Goal: Information Seeking & Learning: Learn about a topic

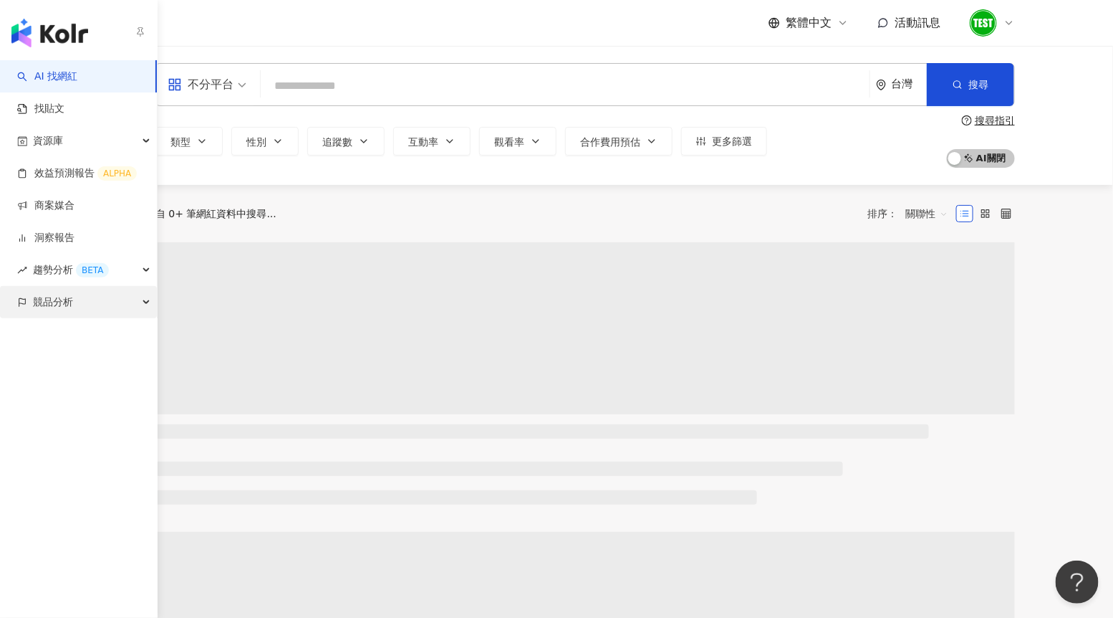
click at [42, 303] on span "競品分析" at bounding box center [53, 302] width 40 height 32
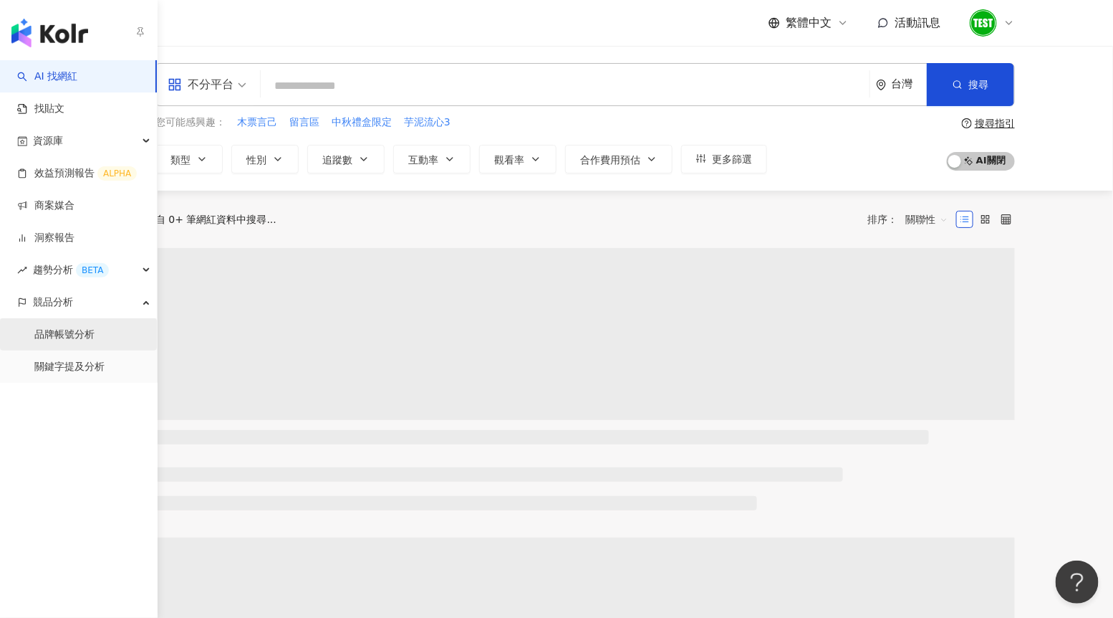
click at [49, 327] on link "品牌帳號分析" at bounding box center [64, 334] width 60 height 14
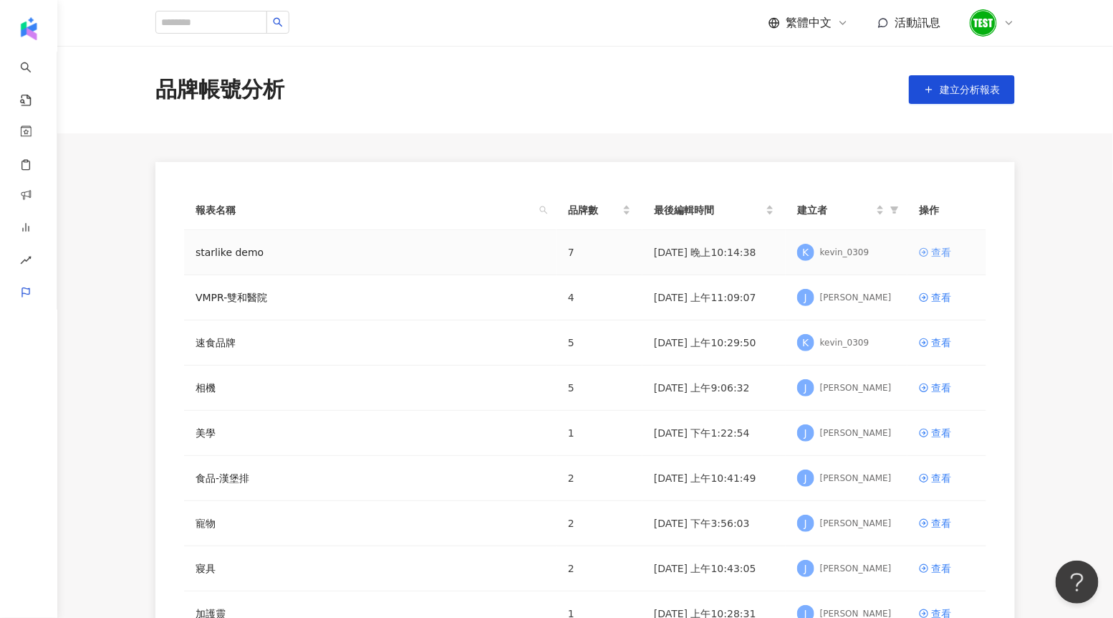
click at [934, 254] on div "查看" at bounding box center [941, 252] width 20 height 16
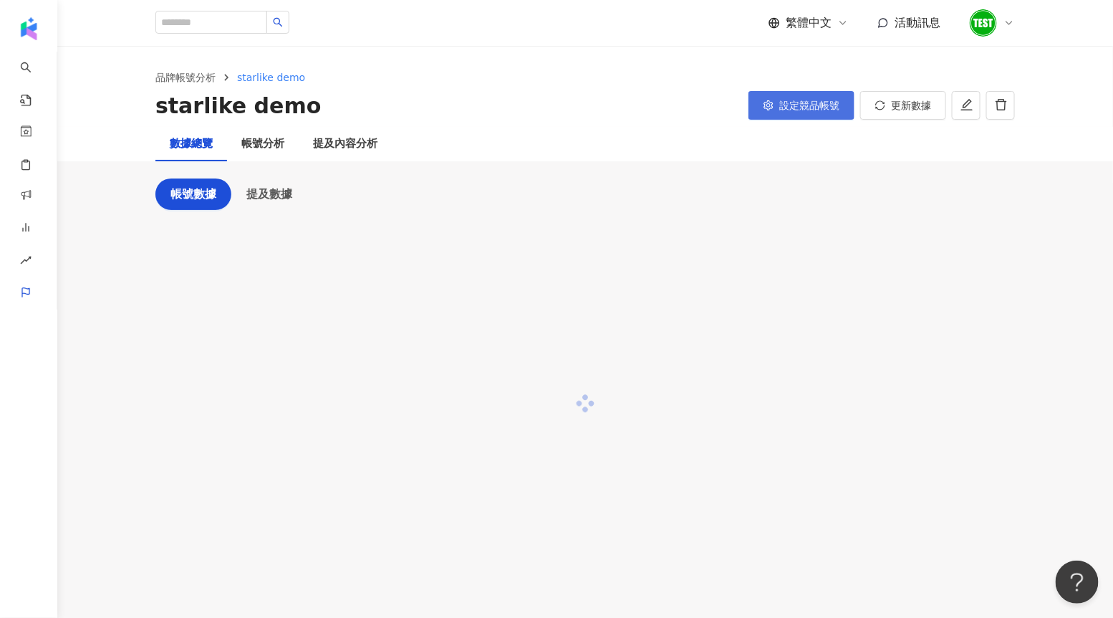
click at [809, 105] on span "設定競品帳號" at bounding box center [810, 105] width 60 height 11
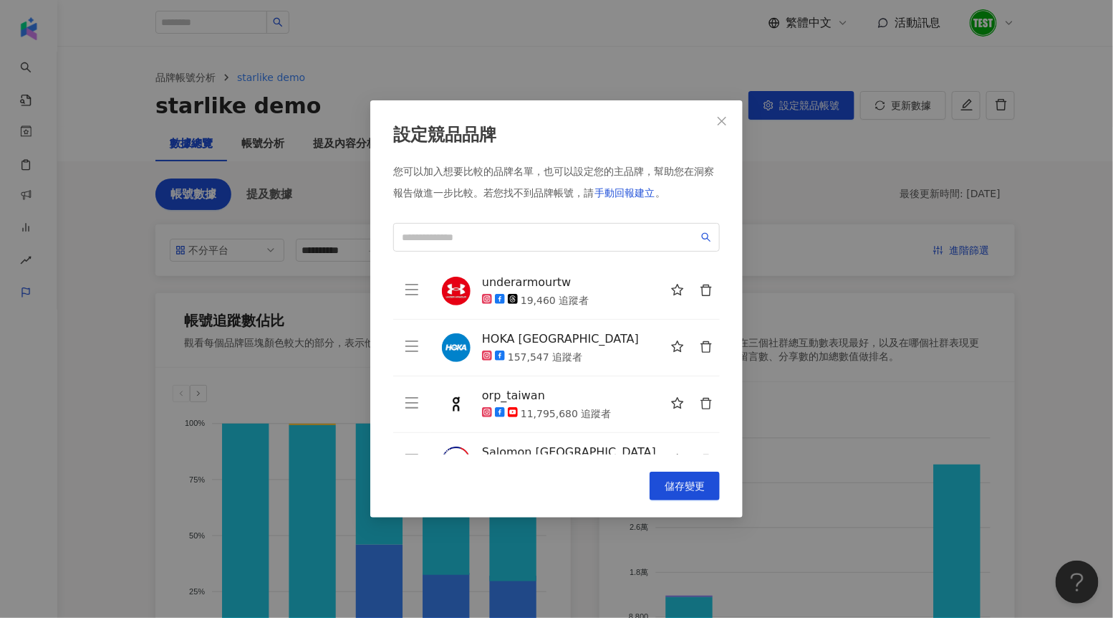
click at [444, 221] on div "您可以加入想要比較的品牌名單，也可以設定您的主品牌，幫助您在洞察報告做進一步比較。 若您找不到品牌帳號，請 手動回報建立 。 underarmourtw 19…" at bounding box center [556, 310] width 327 height 290
click at [438, 241] on input "search" at bounding box center [550, 237] width 297 height 16
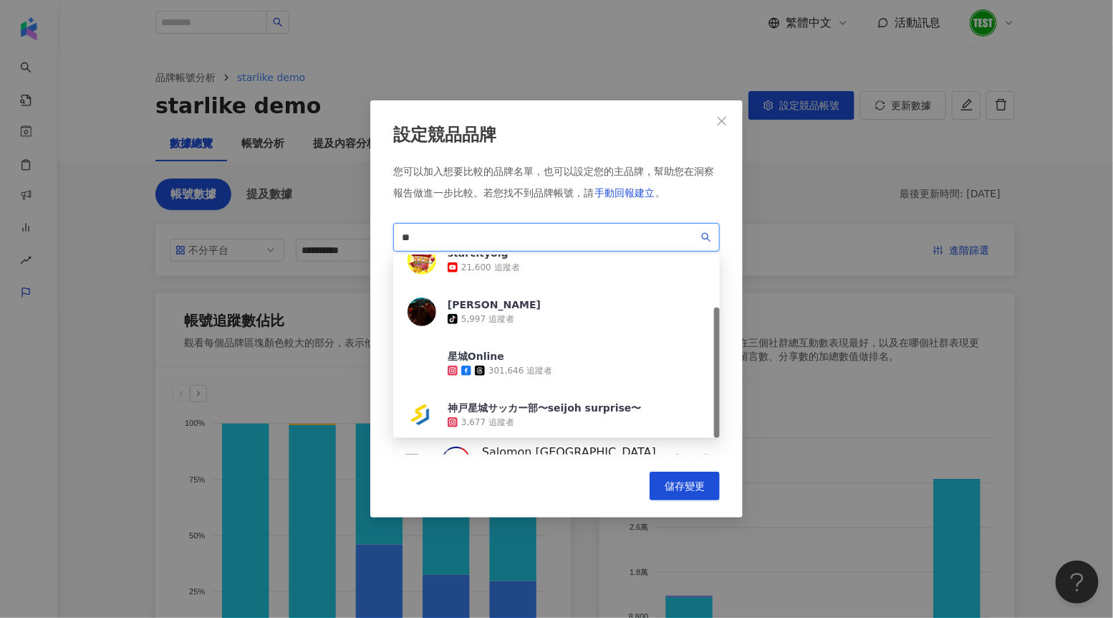
scroll to position [75, 0]
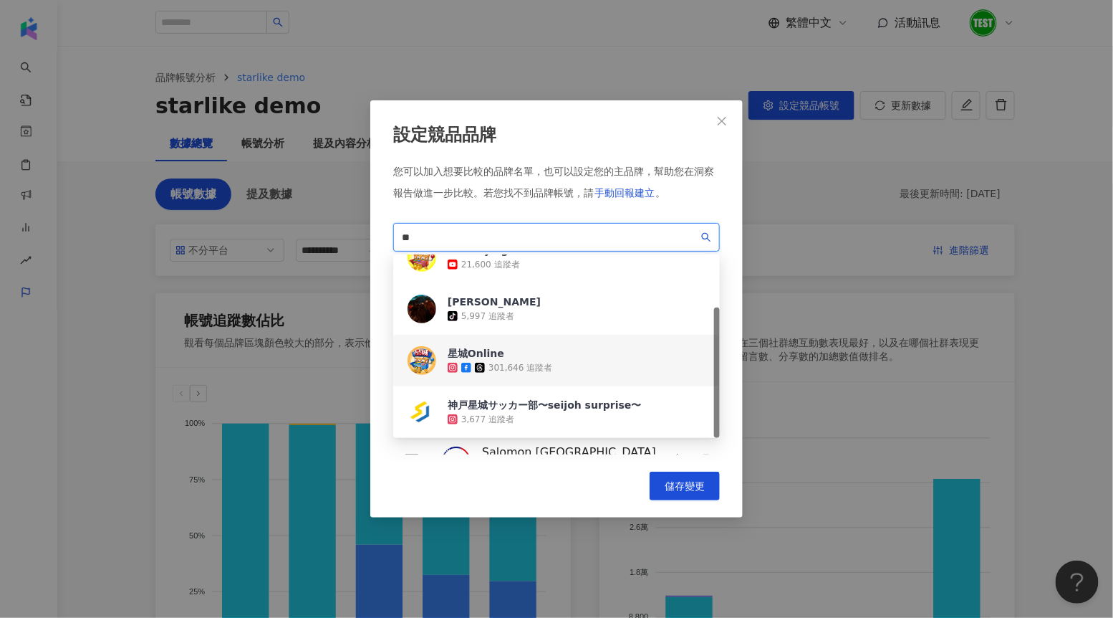
click at [489, 355] on div "星城Online" at bounding box center [500, 353] width 105 height 14
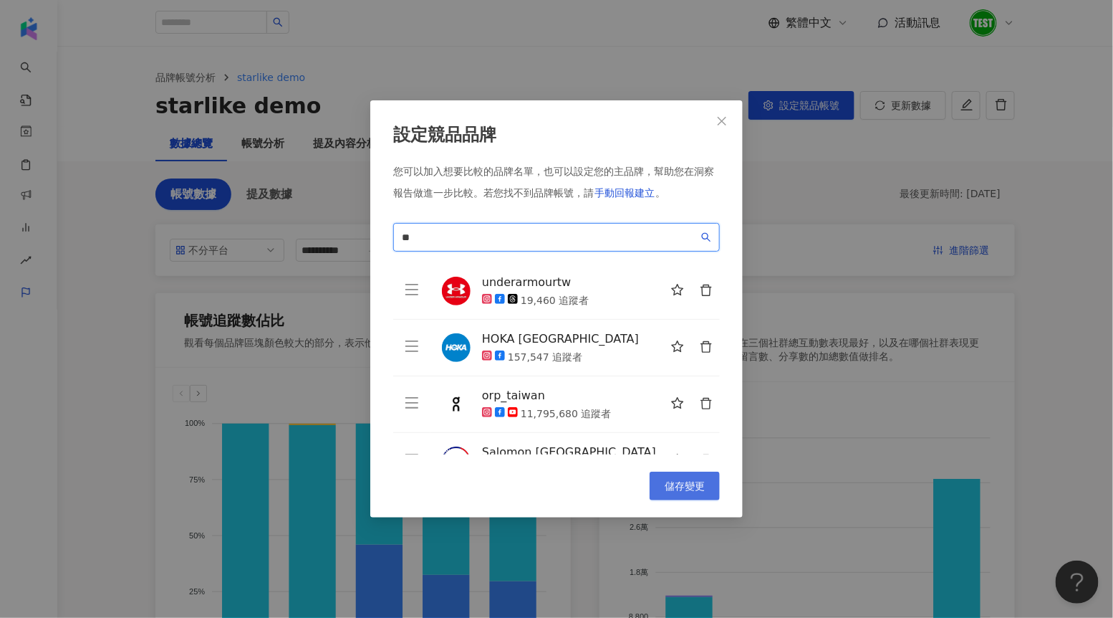
type input "**"
click at [654, 479] on button "儲存變更" at bounding box center [685, 485] width 70 height 29
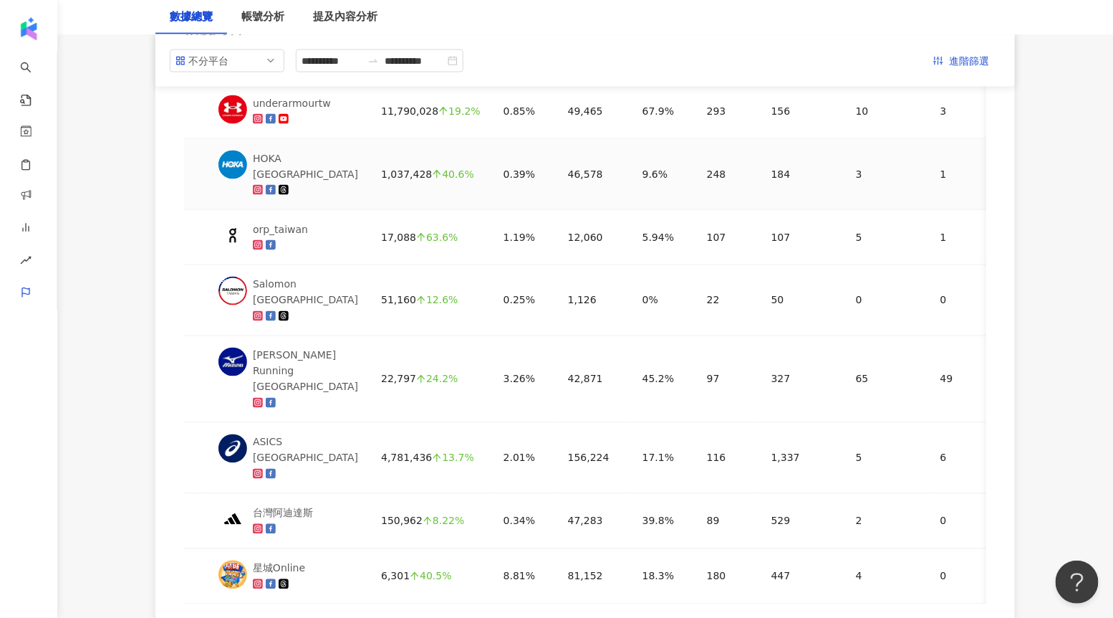
scroll to position [746, 0]
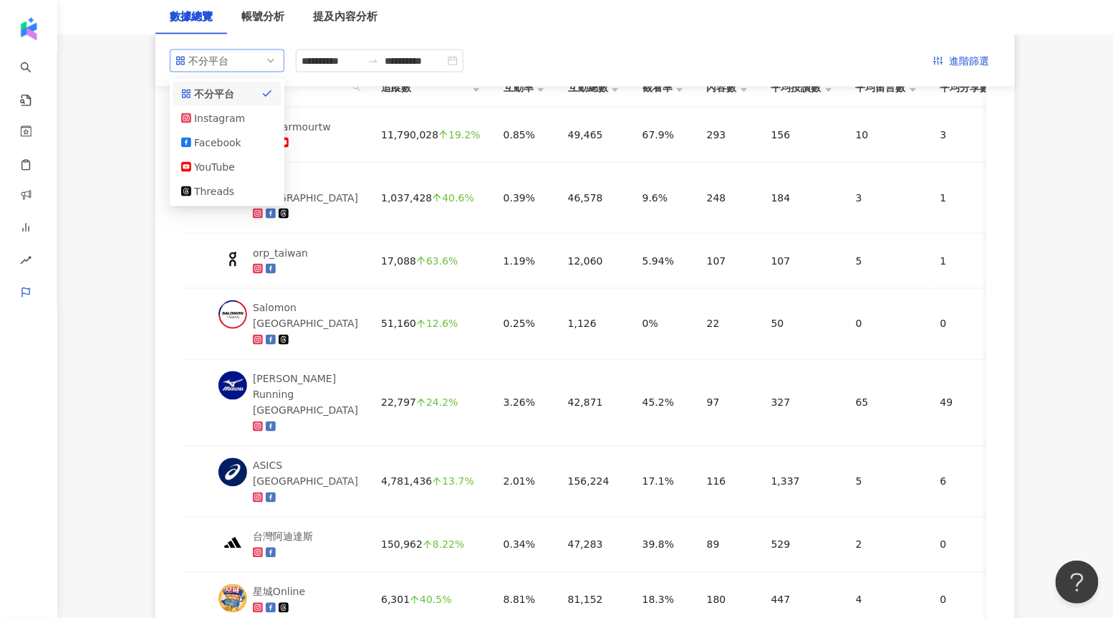
click at [248, 67] on span "不分平台" at bounding box center [227, 59] width 103 height 21
click at [234, 136] on div "Facebook" at bounding box center [217, 142] width 47 height 16
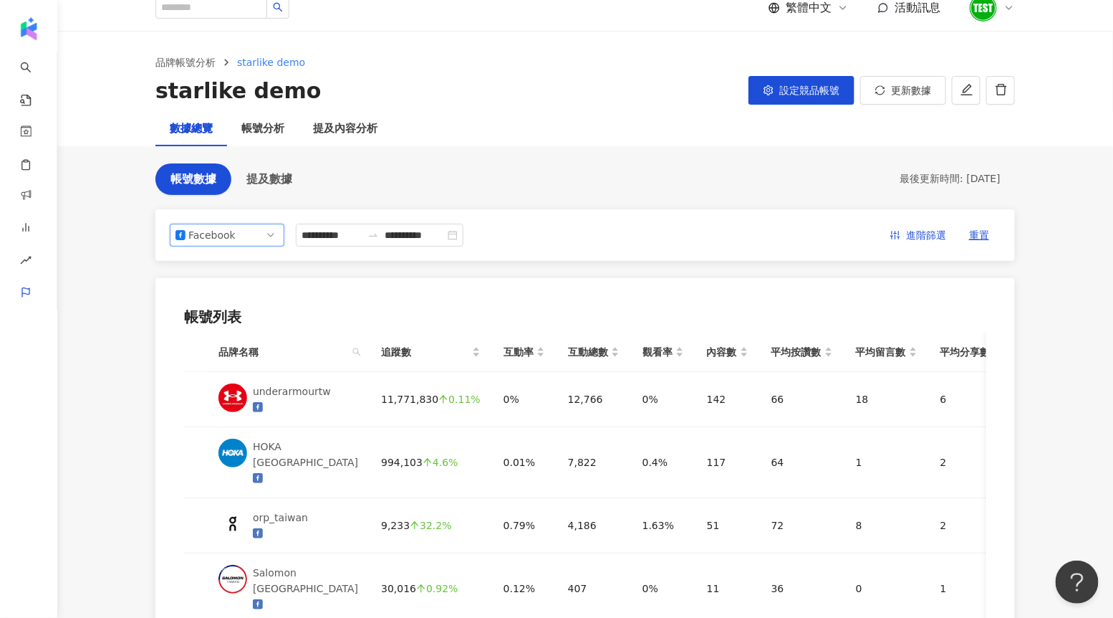
scroll to position [0, 0]
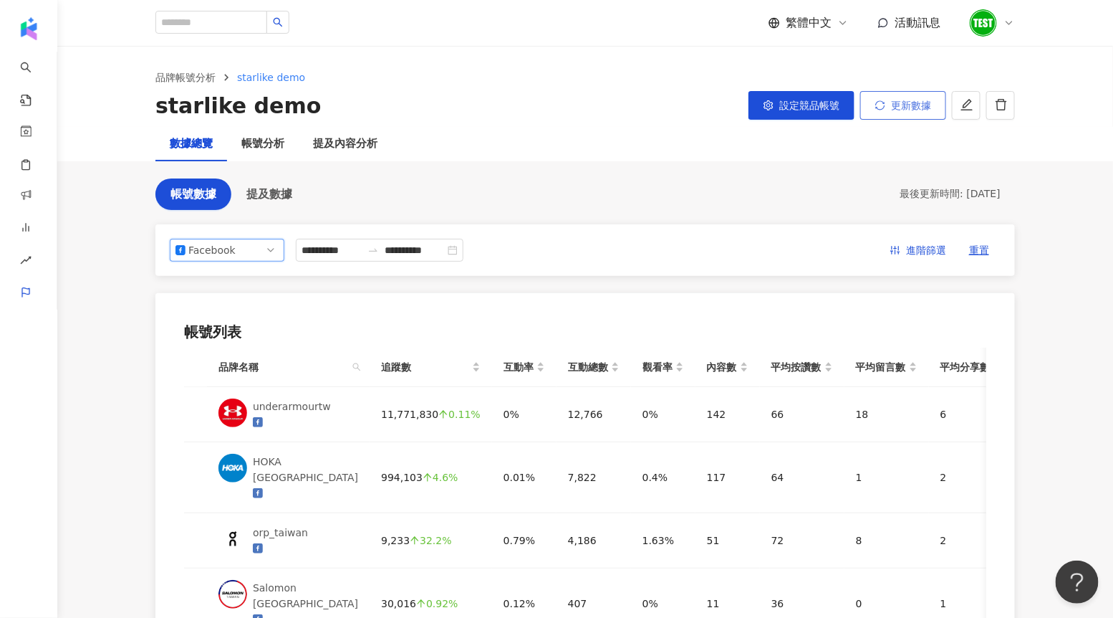
click at [913, 112] on button "更新數據" at bounding box center [903, 105] width 86 height 29
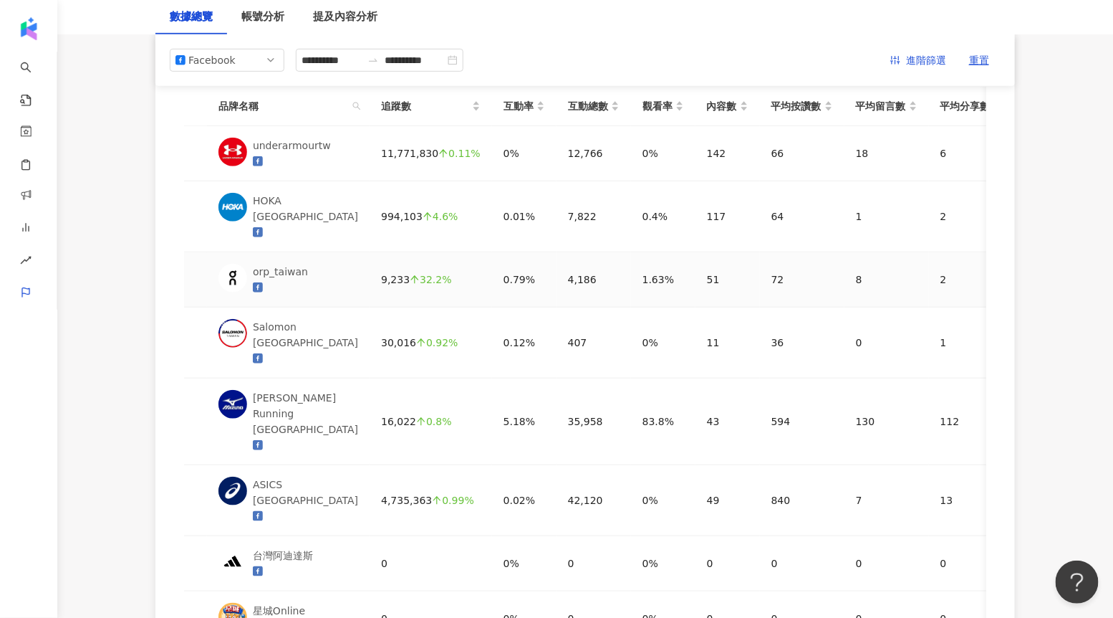
scroll to position [253, 0]
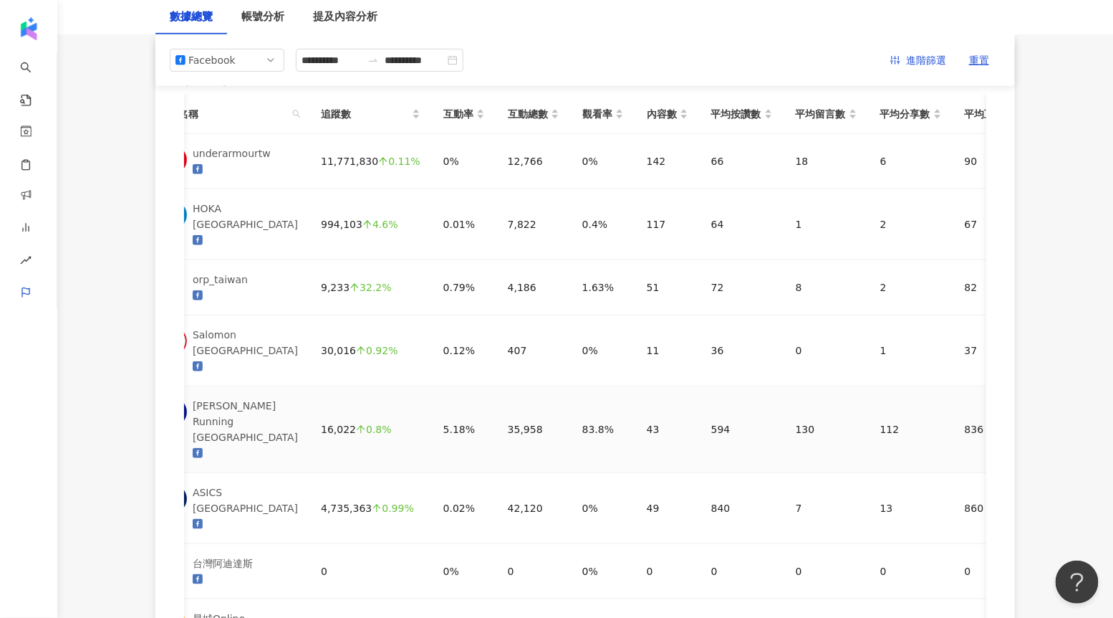
scroll to position [0, 0]
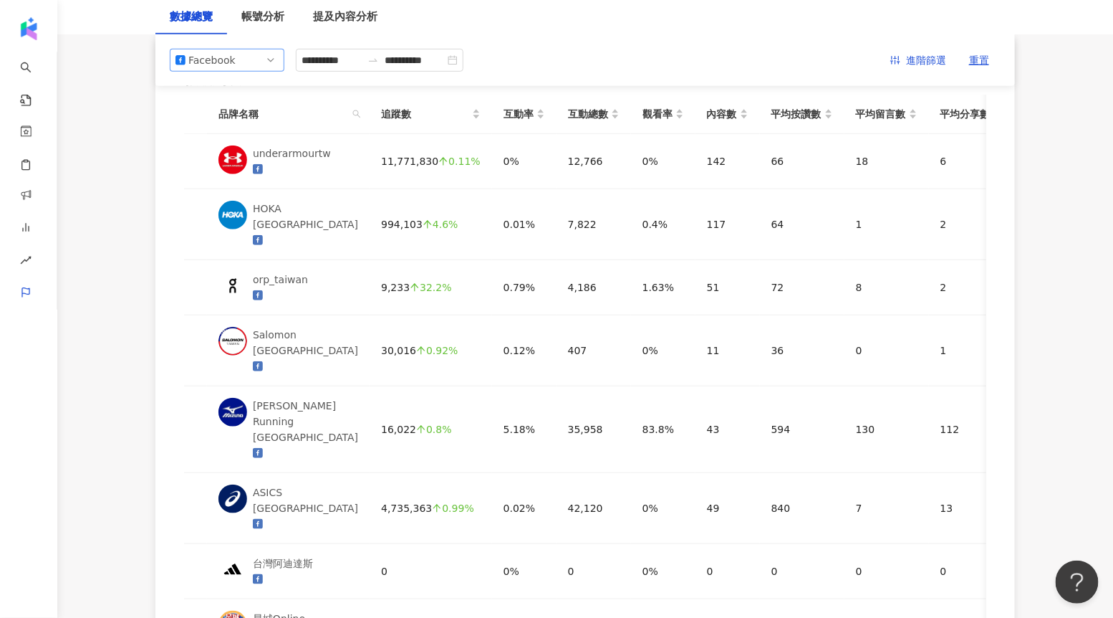
click at [221, 58] on div "Facebook" at bounding box center [211, 59] width 47 height 21
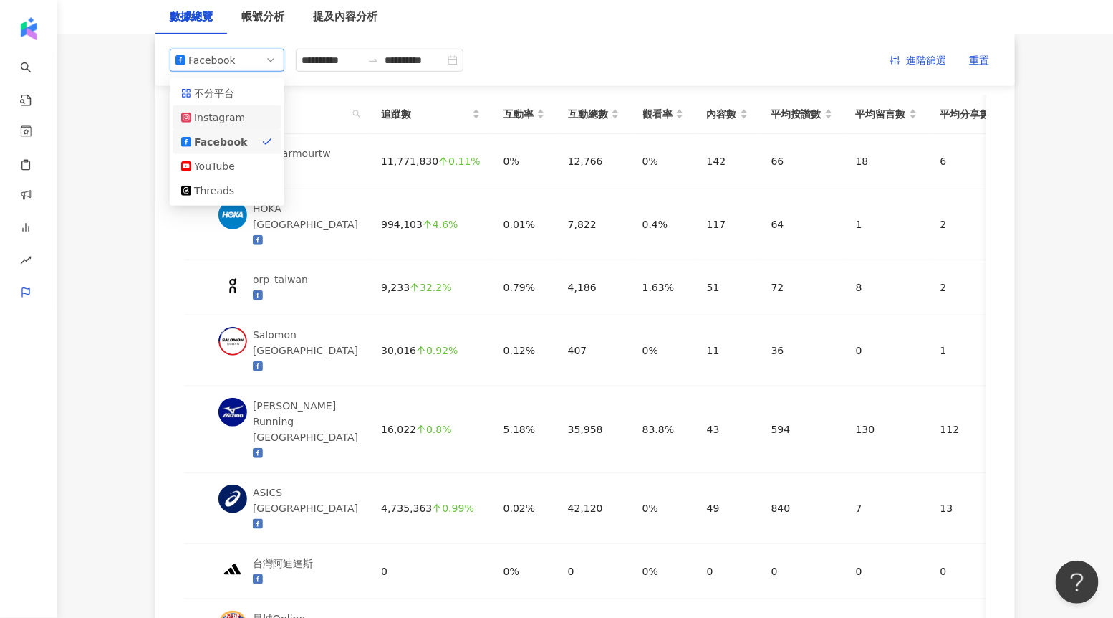
click at [224, 125] on div "Instagram" at bounding box center [217, 118] width 47 height 16
